Goal: Information Seeking & Learning: Learn about a topic

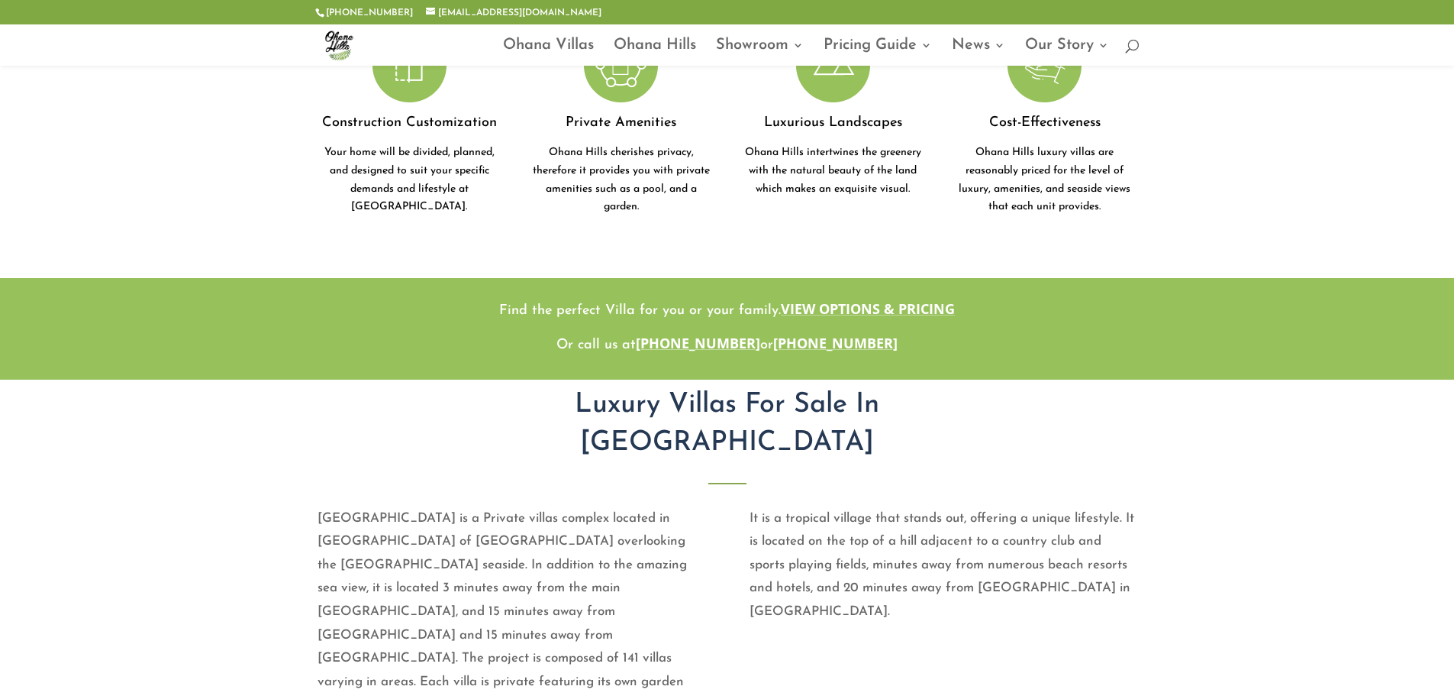
scroll to position [611, 0]
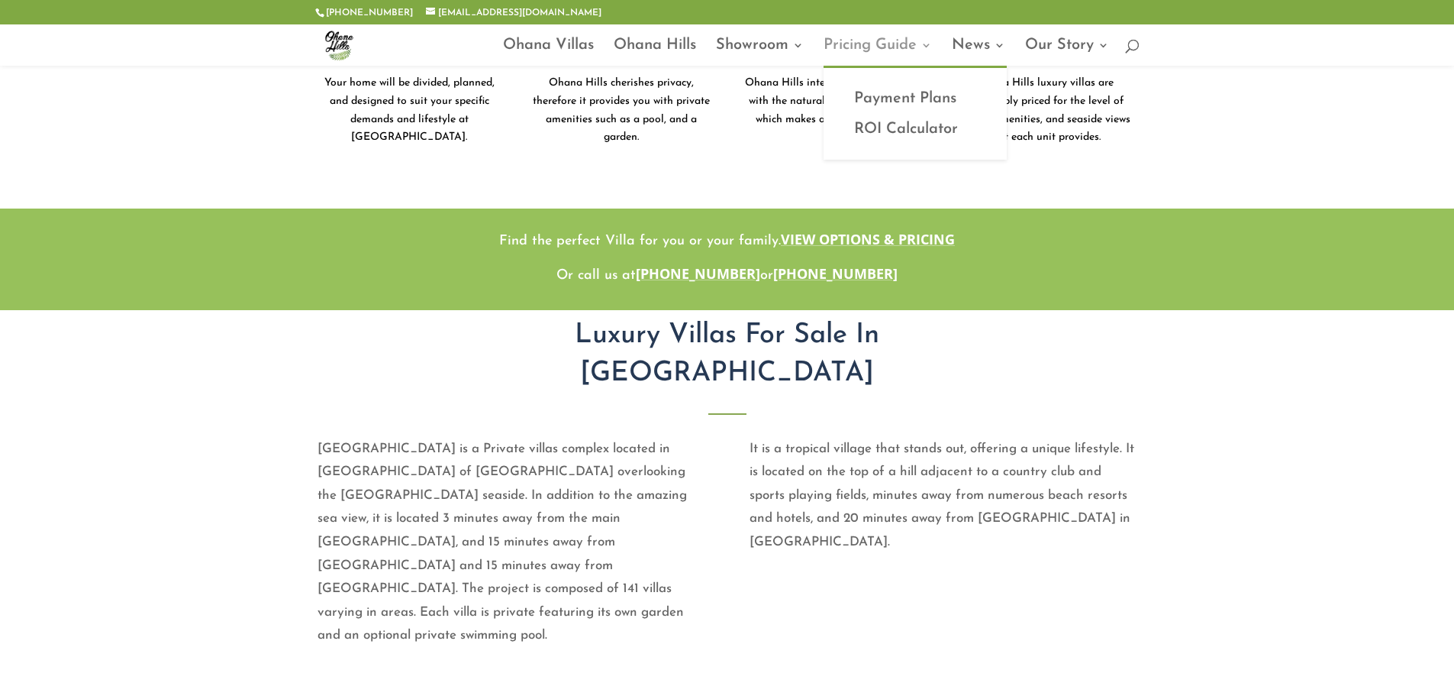
click at [863, 44] on link "Pricing Guide" at bounding box center [878, 53] width 108 height 26
click at [889, 92] on link "Payment Plans" at bounding box center [915, 98] width 153 height 31
click at [883, 120] on link "ROI Calculator" at bounding box center [915, 129] width 153 height 31
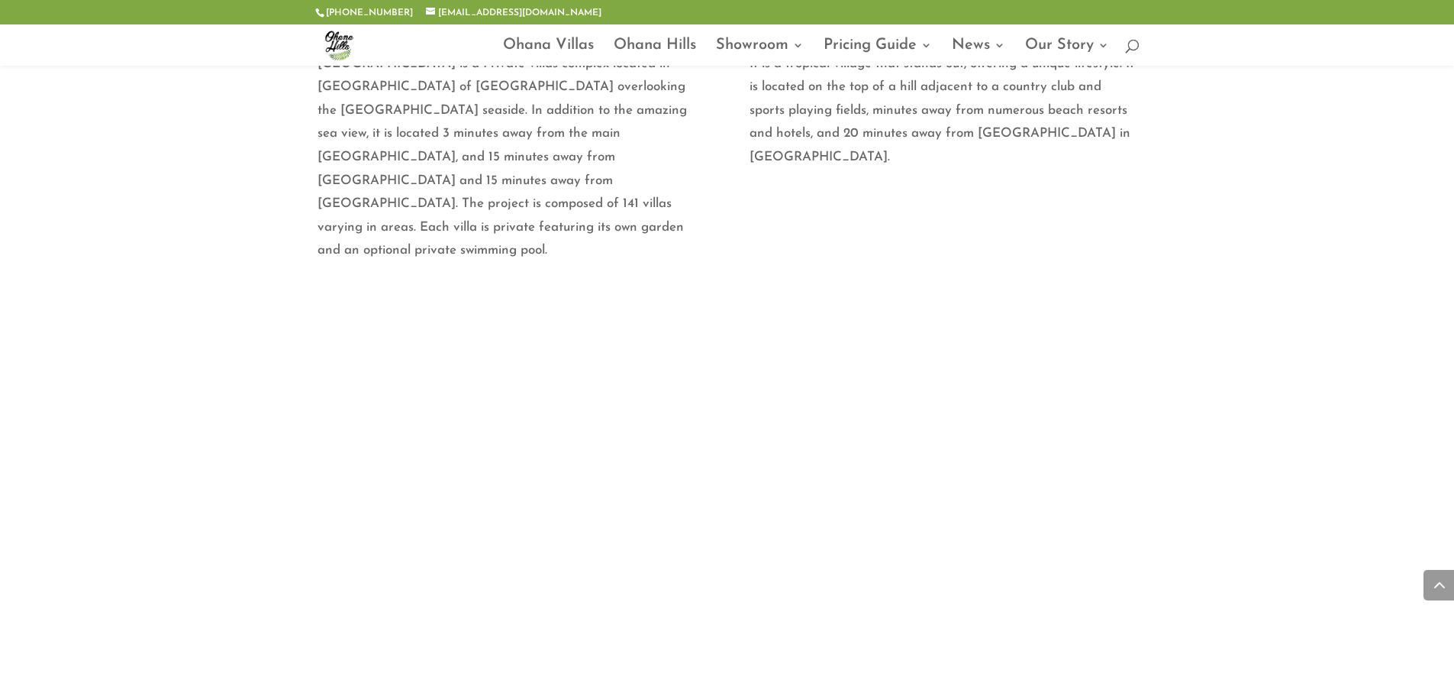
scroll to position [993, 0]
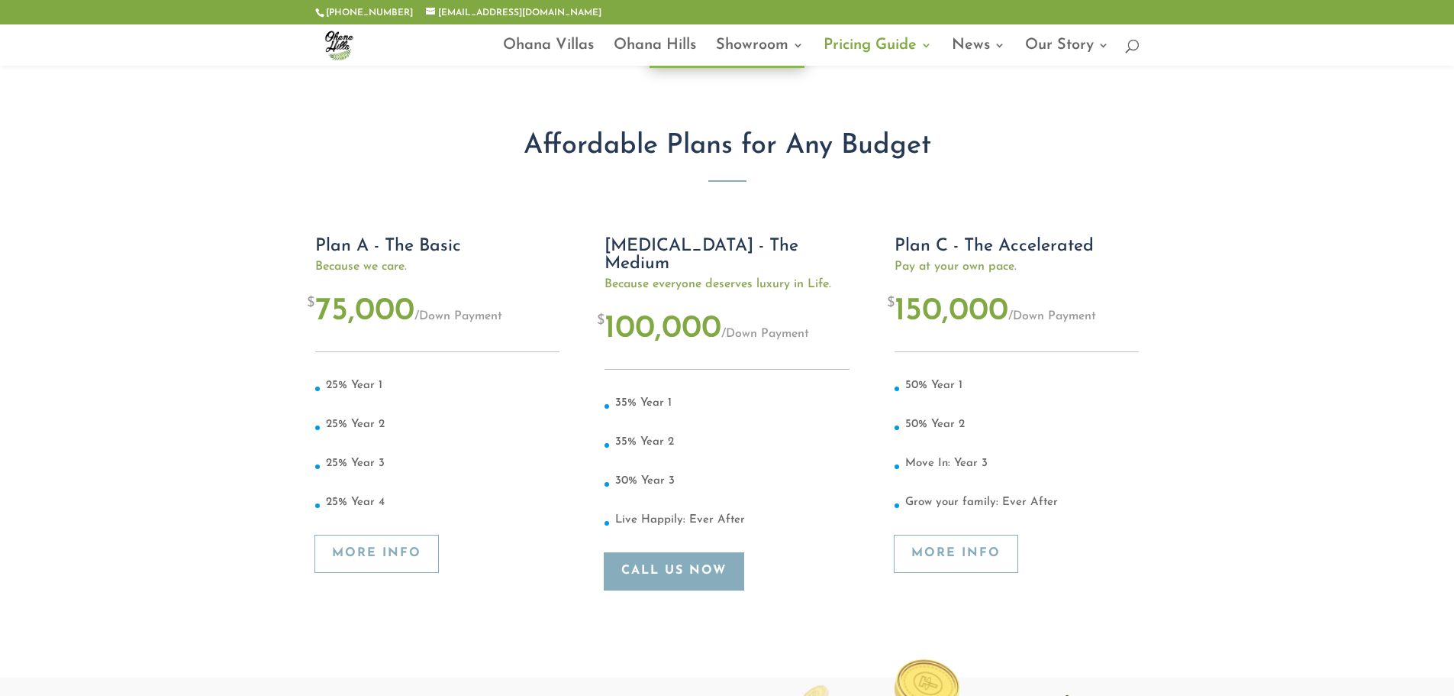
scroll to position [153, 0]
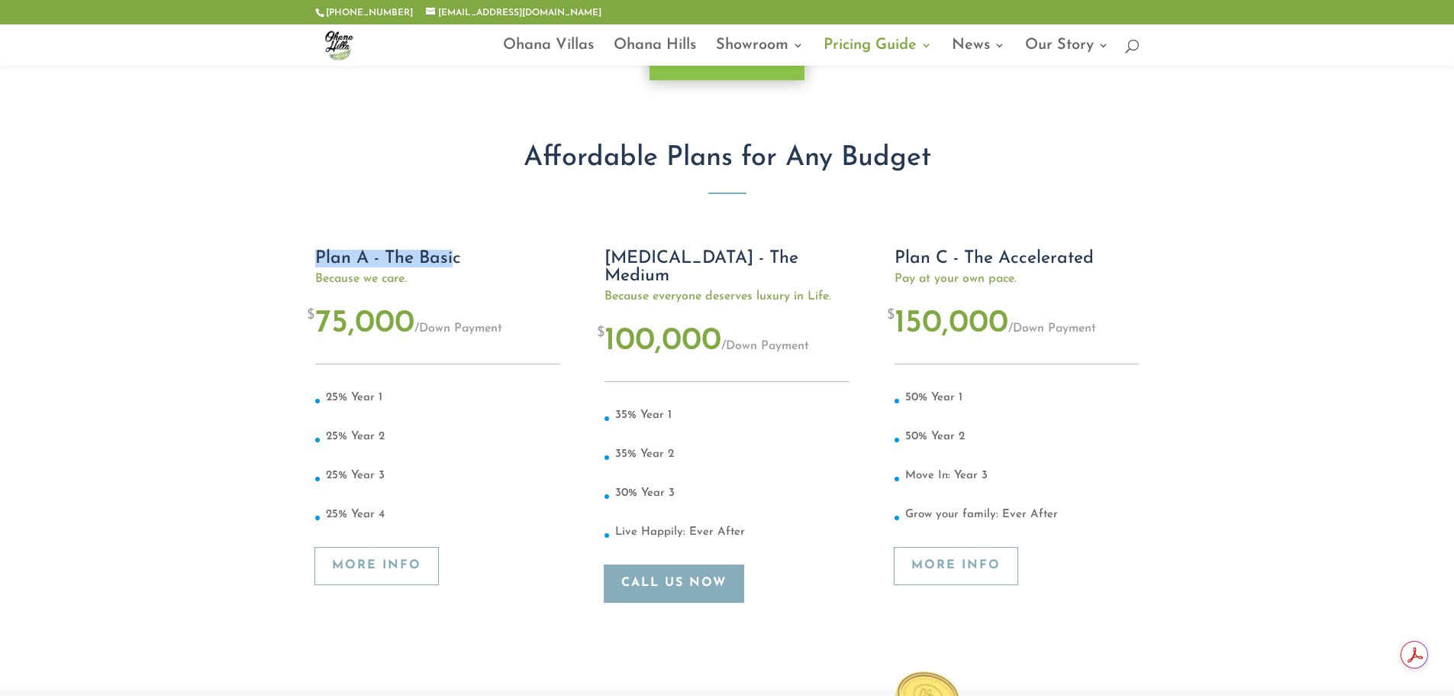
drag, startPoint x: 314, startPoint y: 256, endPoint x: 454, endPoint y: 266, distance: 140.9
click at [454, 266] on div "[php] include("wp-content/themes/Divi-child/payment_plan.php"); [/php] Ask Our …" at bounding box center [727, 328] width 1454 height 722
drag, startPoint x: 412, startPoint y: 323, endPoint x: 478, endPoint y: 335, distance: 66.8
click at [478, 335] on div "$ 75,000 / Down Payment" at bounding box center [437, 328] width 244 height 69
click at [495, 376] on div "25% Year 1 25% Year 2 25% Year 3 25% Year 4" at bounding box center [437, 455] width 244 height 183
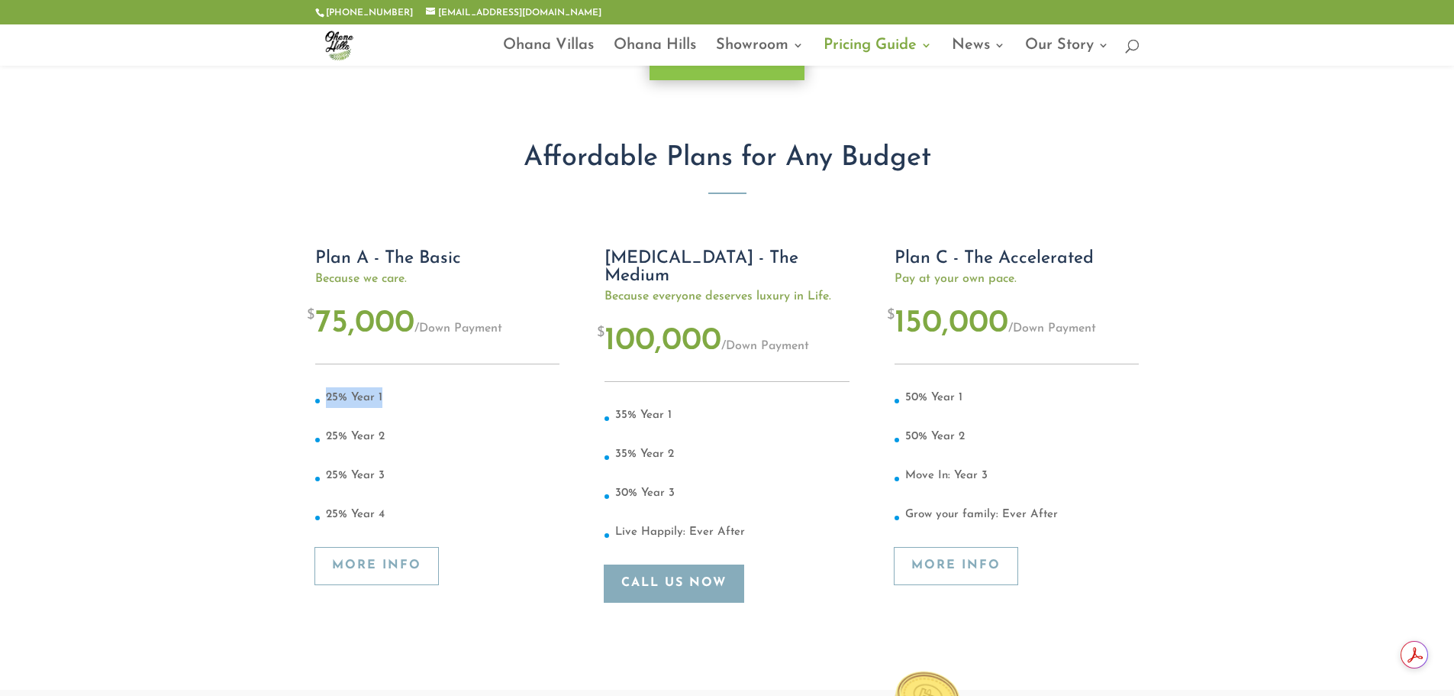
drag, startPoint x: 395, startPoint y: 391, endPoint x: 328, endPoint y: 394, distance: 68.0
click at [328, 394] on li "25% Year 1" at bounding box center [437, 406] width 244 height 39
click at [399, 568] on link "More Info" at bounding box center [376, 565] width 123 height 37
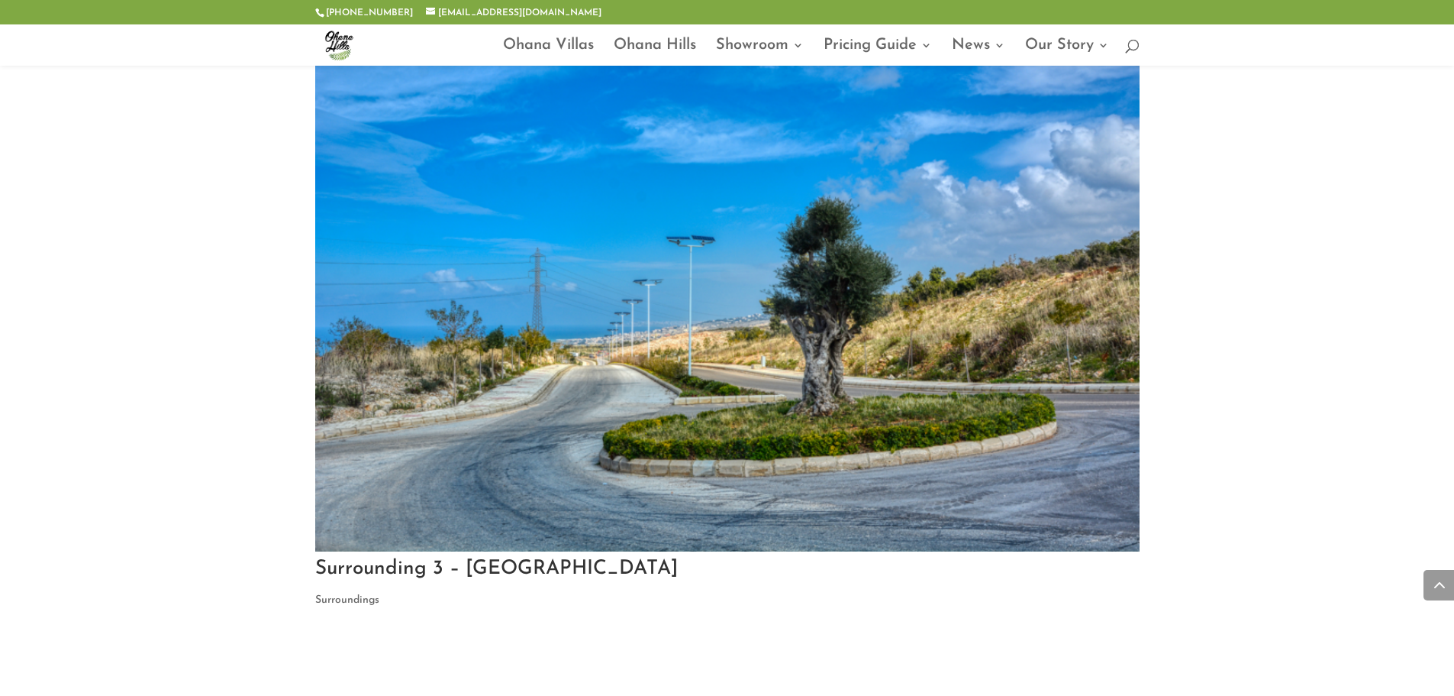
drag, startPoint x: 1188, startPoint y: 243, endPoint x: 1189, endPoint y: 357, distance: 113.8
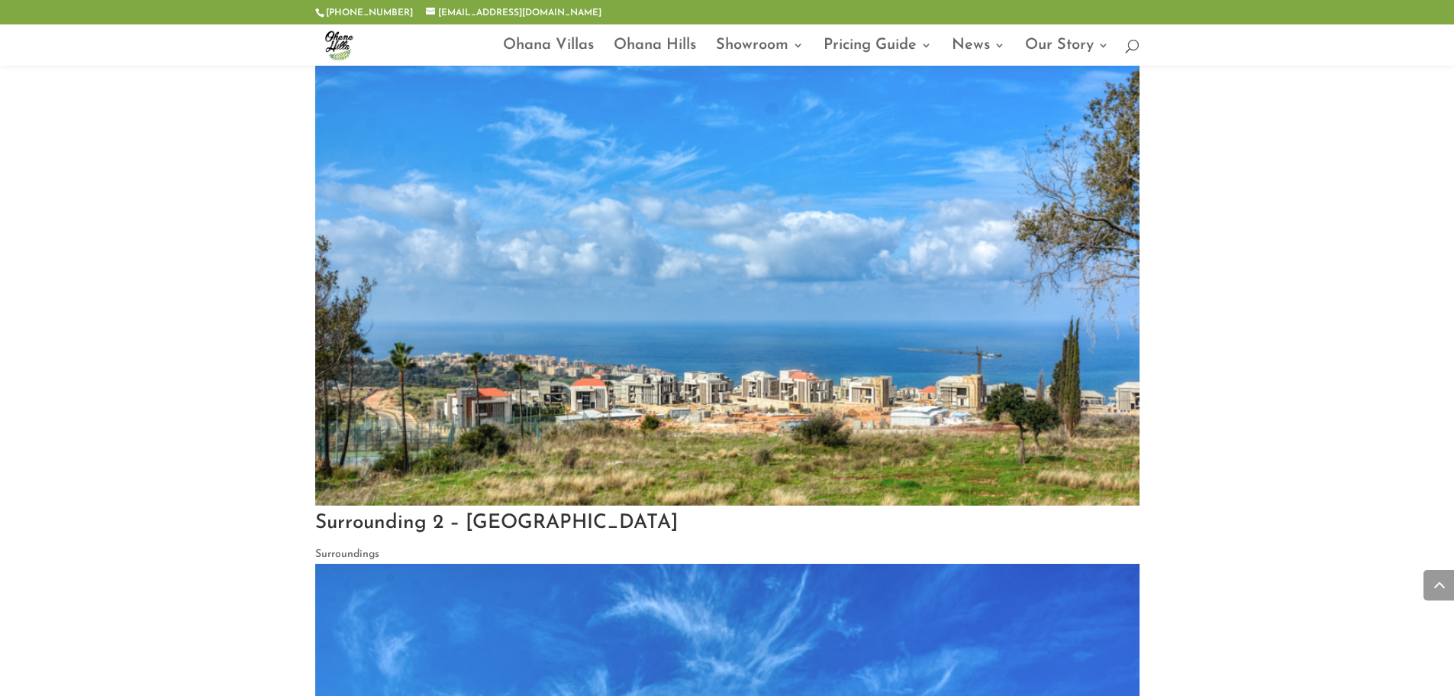
drag, startPoint x: 1196, startPoint y: 311, endPoint x: 1225, endPoint y: 395, distance: 88.1
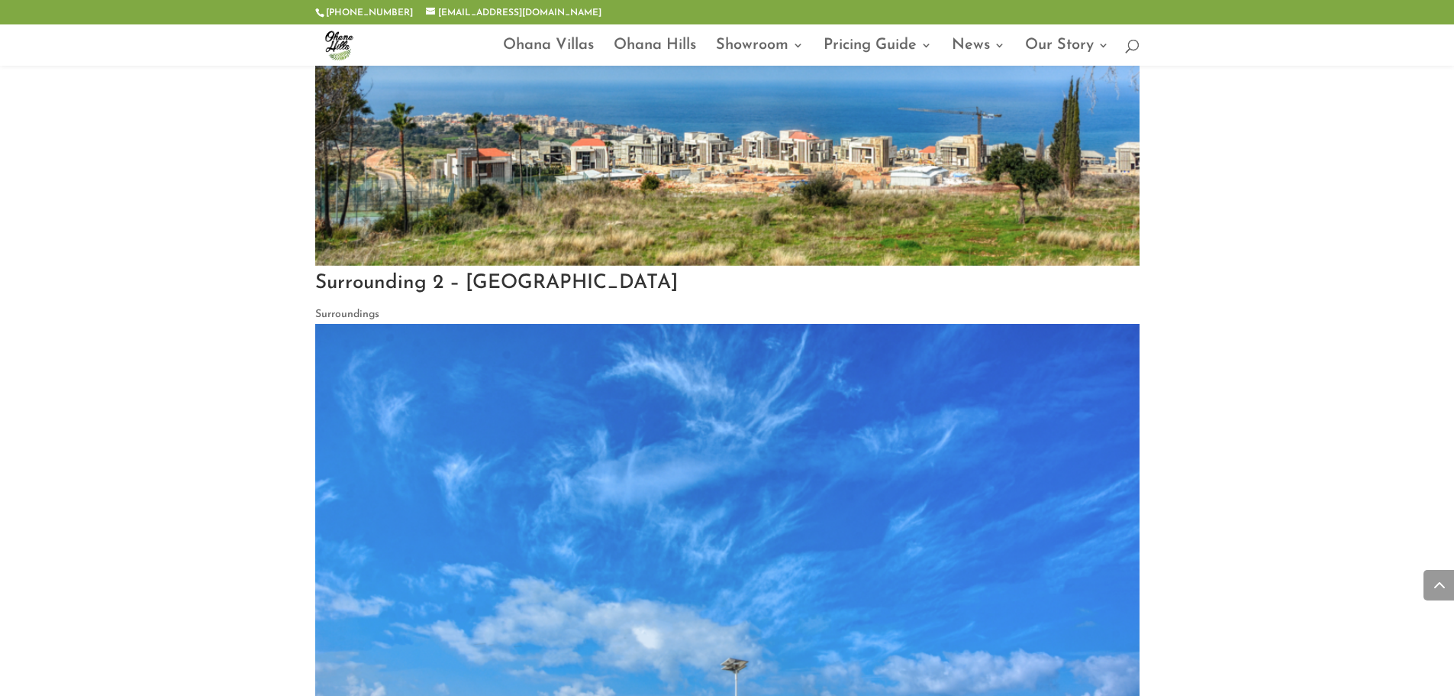
drag, startPoint x: 1209, startPoint y: 363, endPoint x: 1206, endPoint y: 388, distance: 25.3
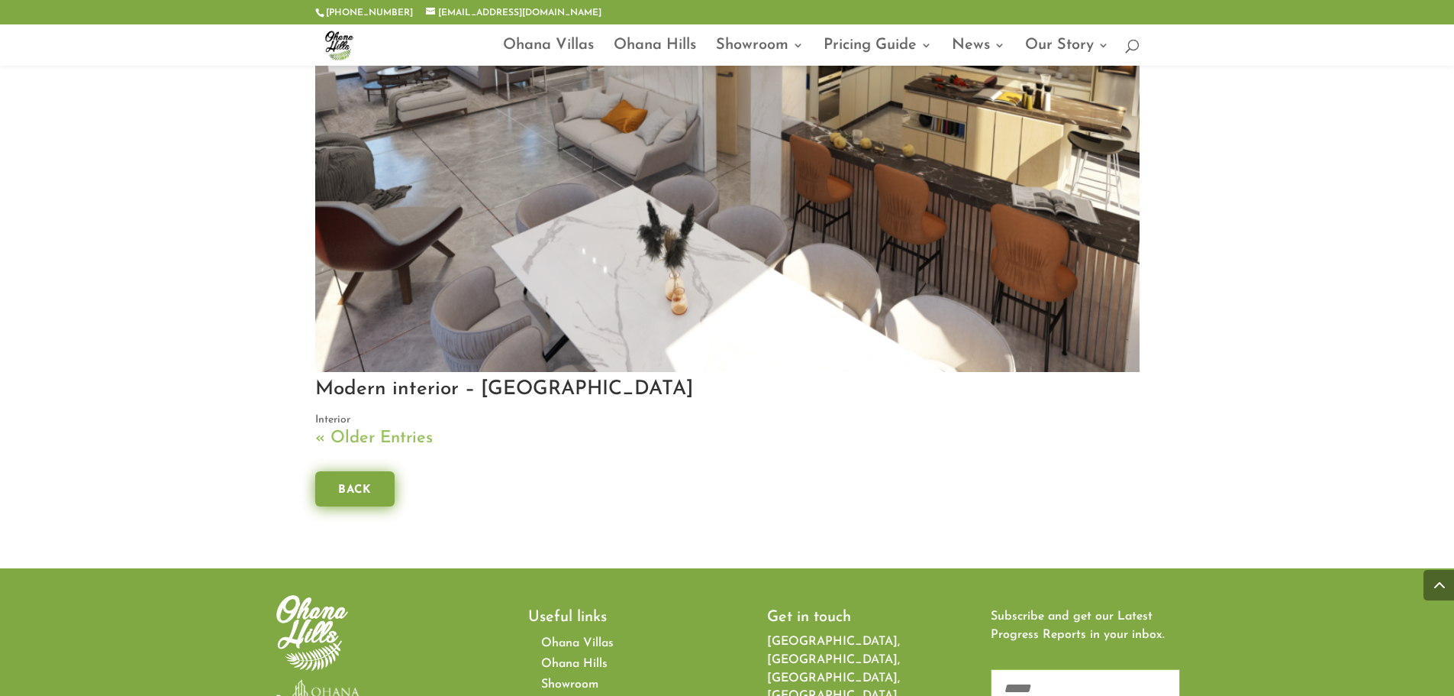
scroll to position [5943, 0]
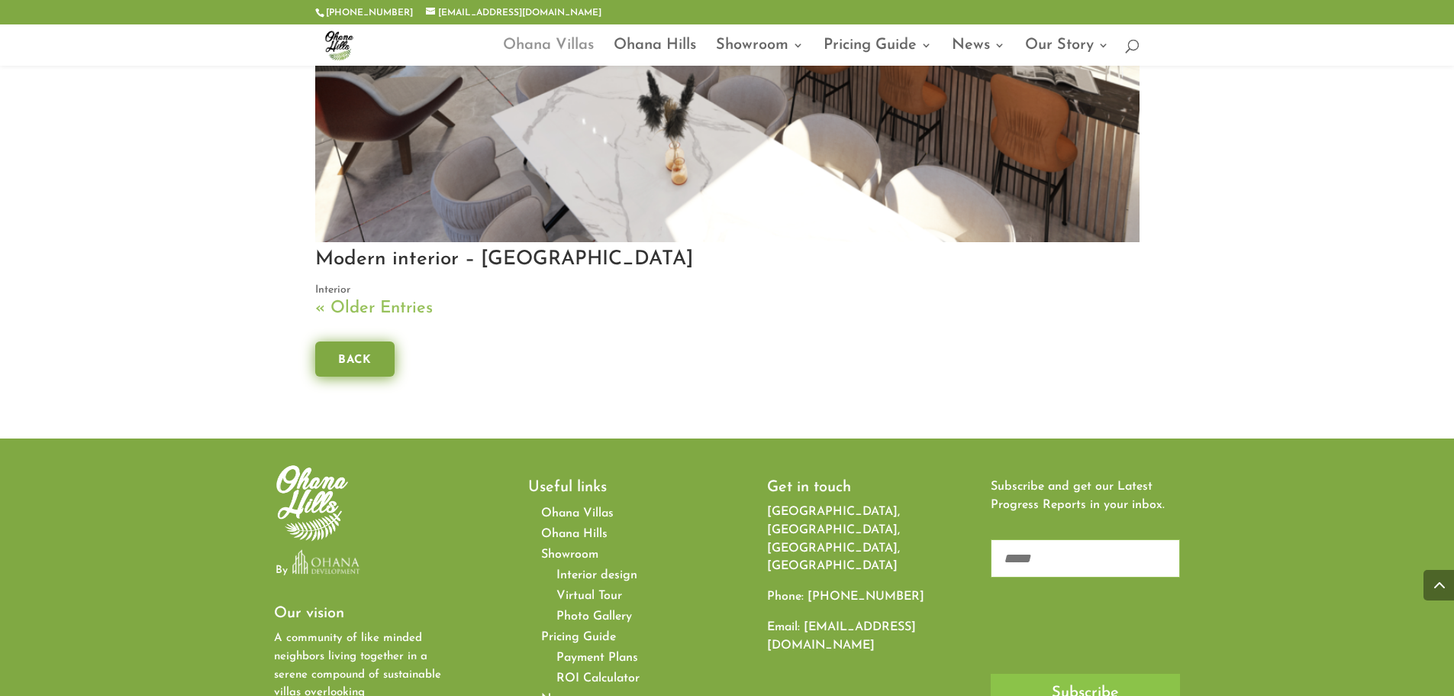
click at [547, 43] on link "Ohana Villas" at bounding box center [548, 53] width 91 height 26
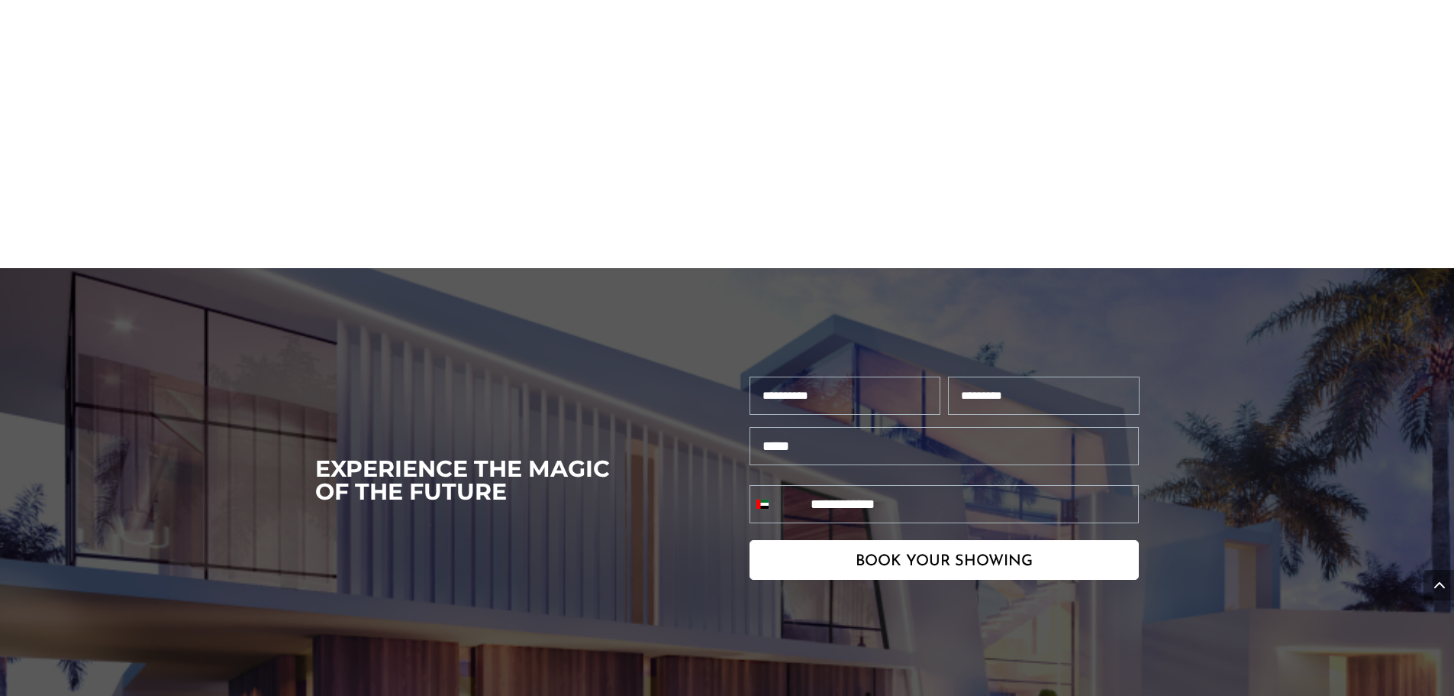
scroll to position [3378, 0]
